Goal: Task Accomplishment & Management: Use online tool/utility

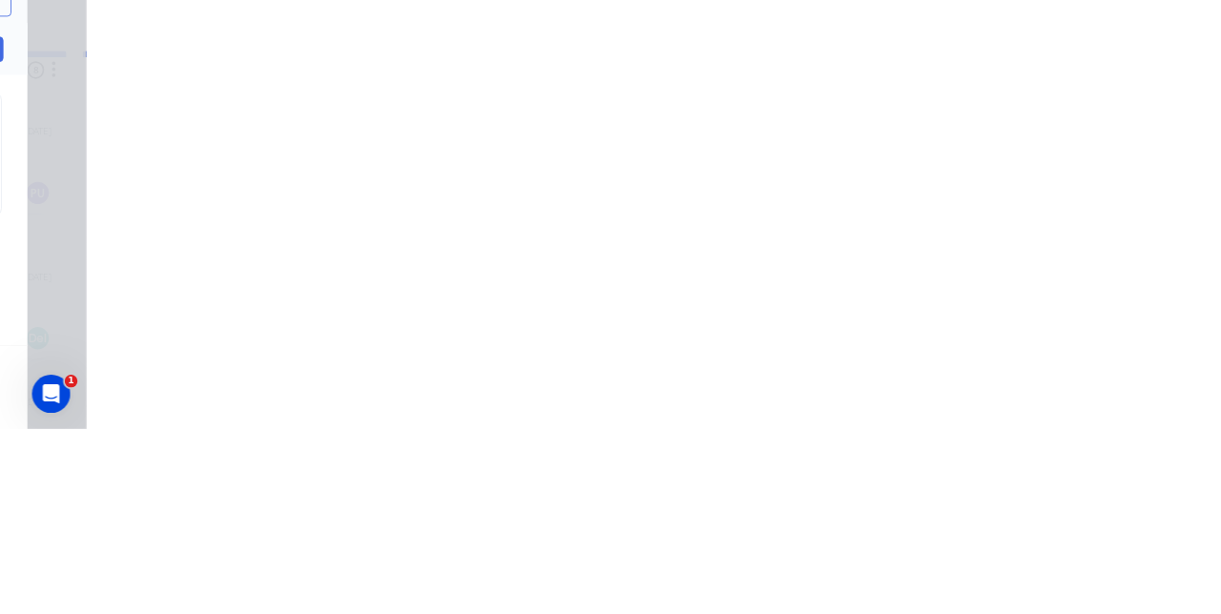
scroll to position [2466, 0]
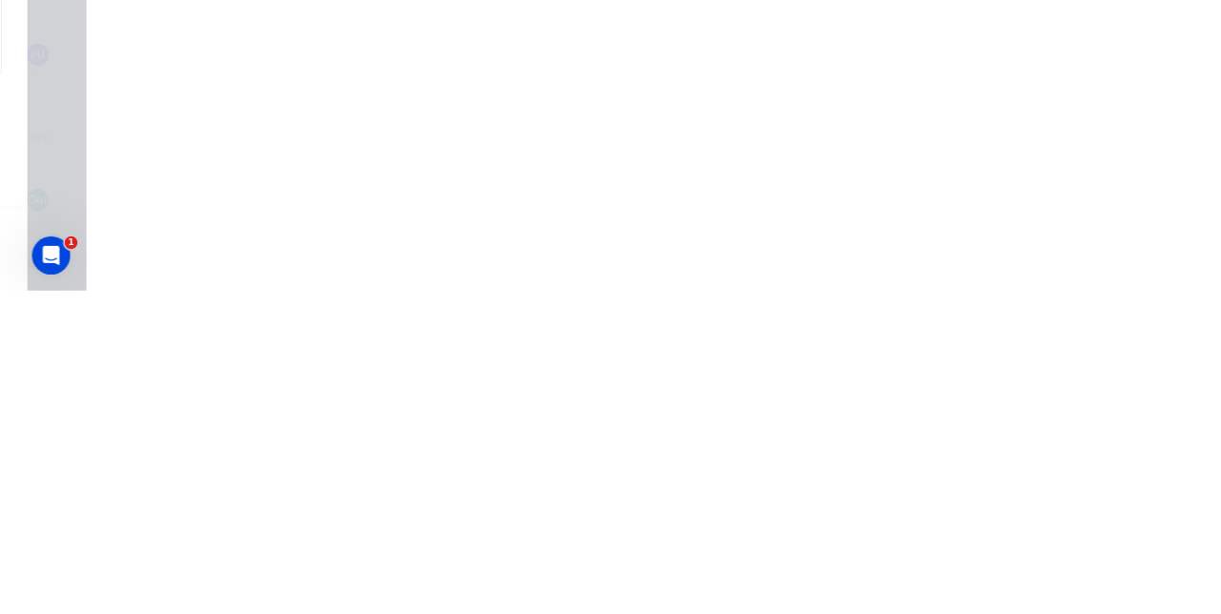
click at [1151, 613] on div "1 LORE AND LAW DISPLAY UNIT F Description 404mm x 254mm x 147mm 6mm clear acryl…" at bounding box center [715, 598] width 869 height 166
click at [339, 539] on icon at bounding box center [332, 540] width 11 height 11
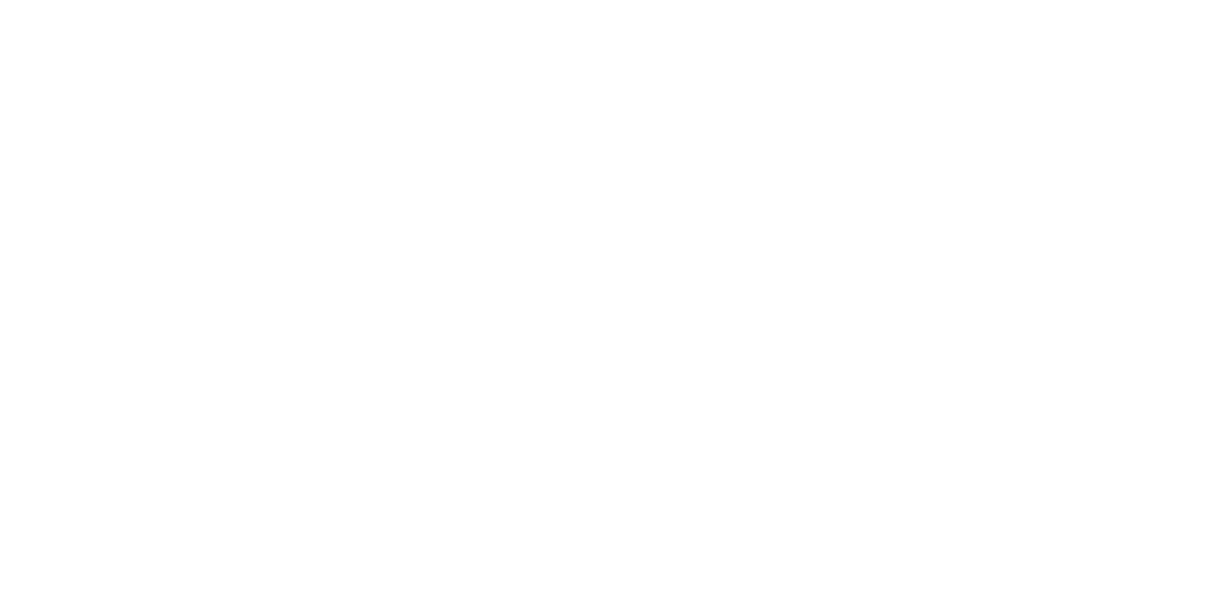
click at [749, 467] on button "button" at bounding box center [737, 475] width 24 height 24
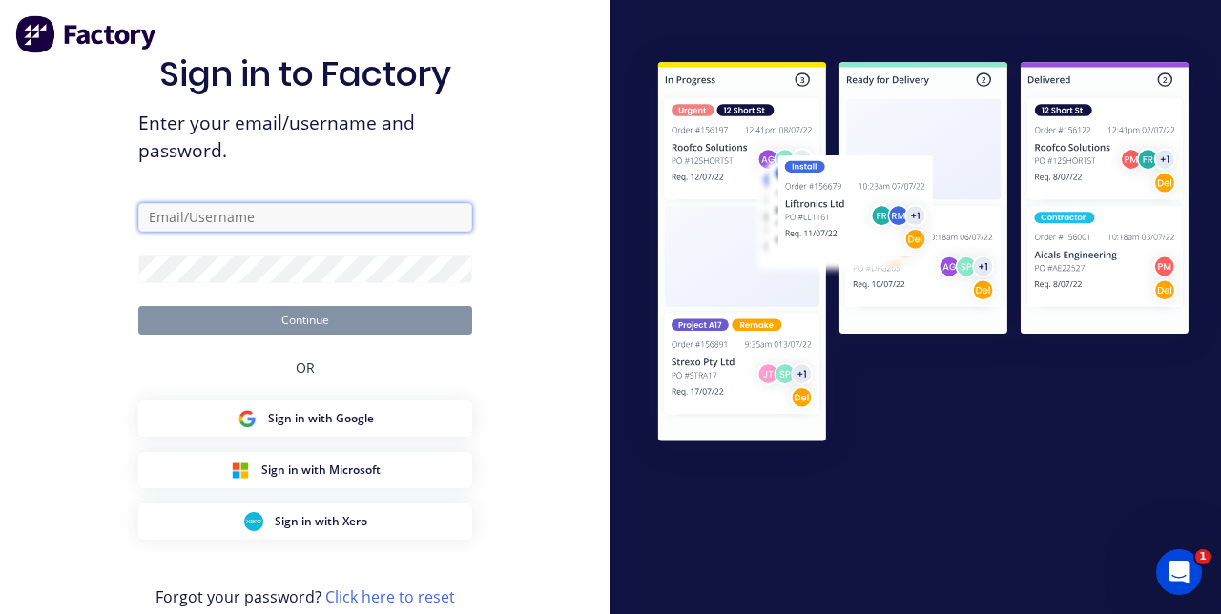
click at [365, 232] on input "text" at bounding box center [305, 217] width 334 height 29
type input "[EMAIL_ADDRESS][DOMAIN_NAME]"
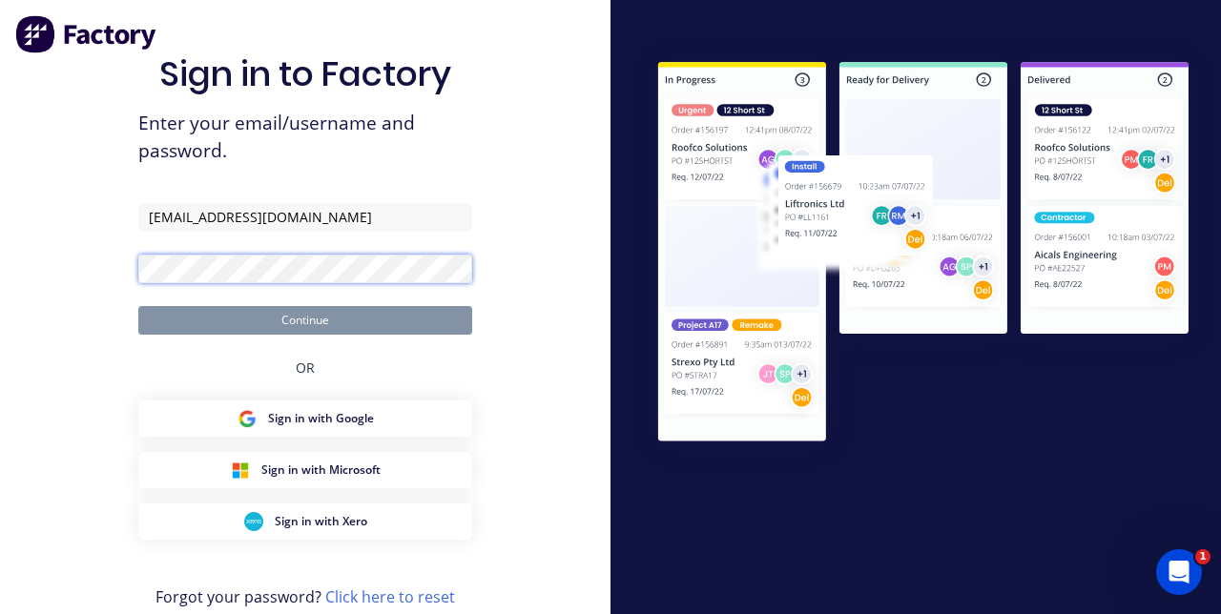
click at [138, 306] on button "Continue" at bounding box center [305, 320] width 334 height 29
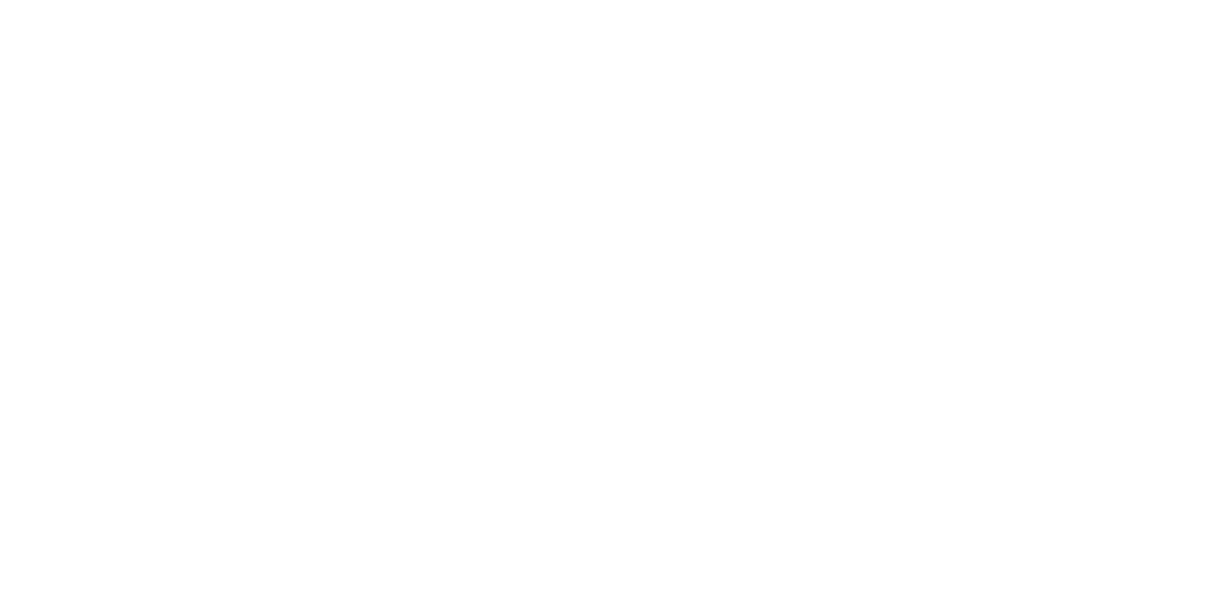
scroll to position [2162, 0]
click at [253, 269] on button "Tracking" at bounding box center [162, 263] width 181 height 48
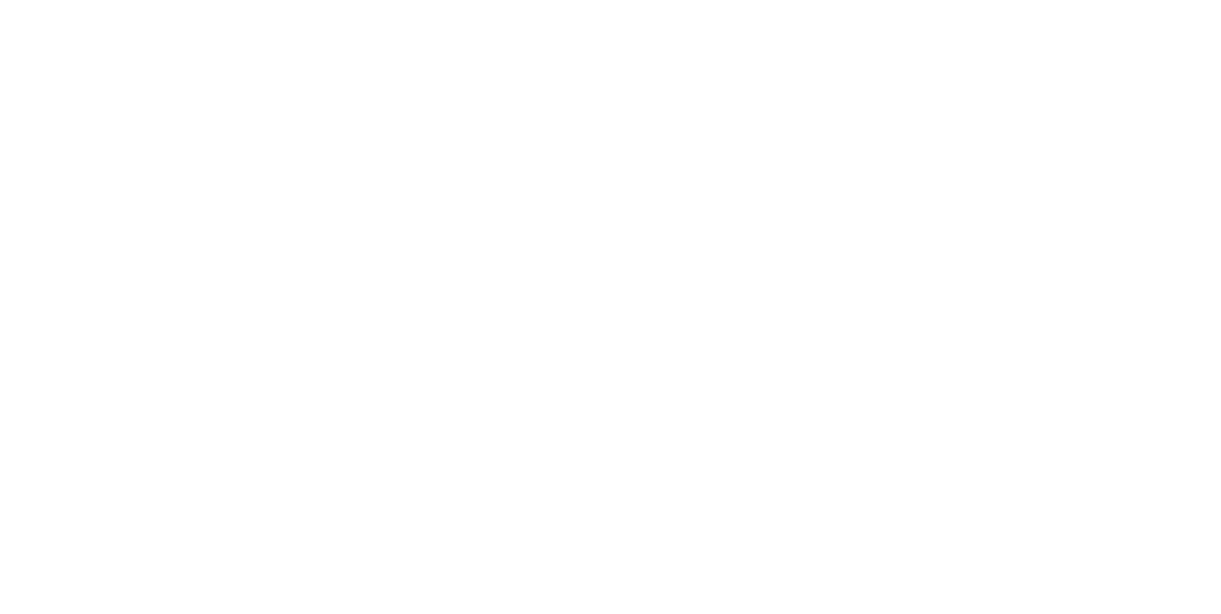
click at [603, 303] on button "Clock On" at bounding box center [550, 302] width 105 height 31
